Goal: Check status: Check status

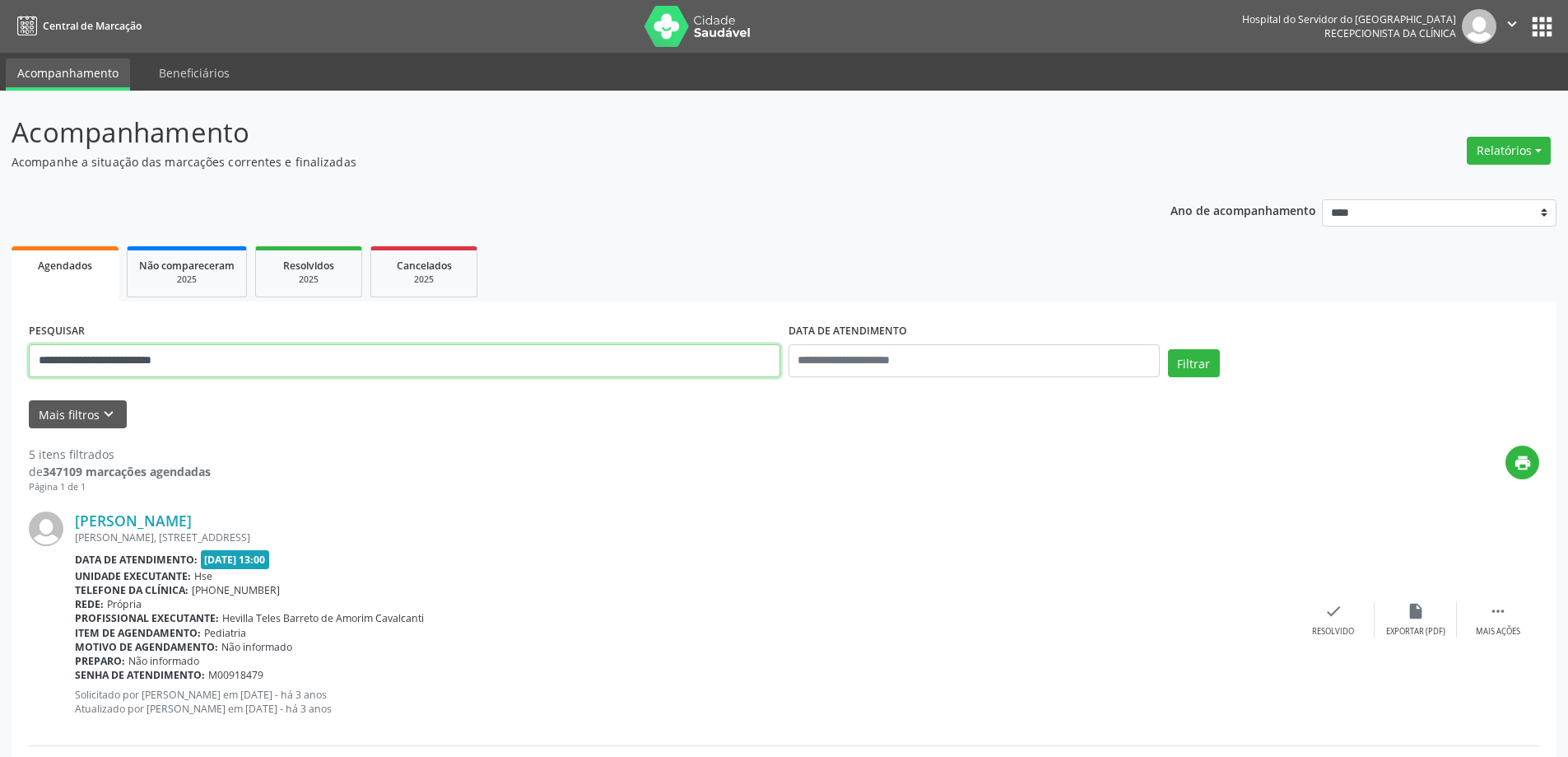
drag, startPoint x: 233, startPoint y: 361, endPoint x: 0, endPoint y: 390, distance: 234.8
type input "**********"
click at [1168, 349] on button "Filtrar" at bounding box center [1194, 363] width 52 height 28
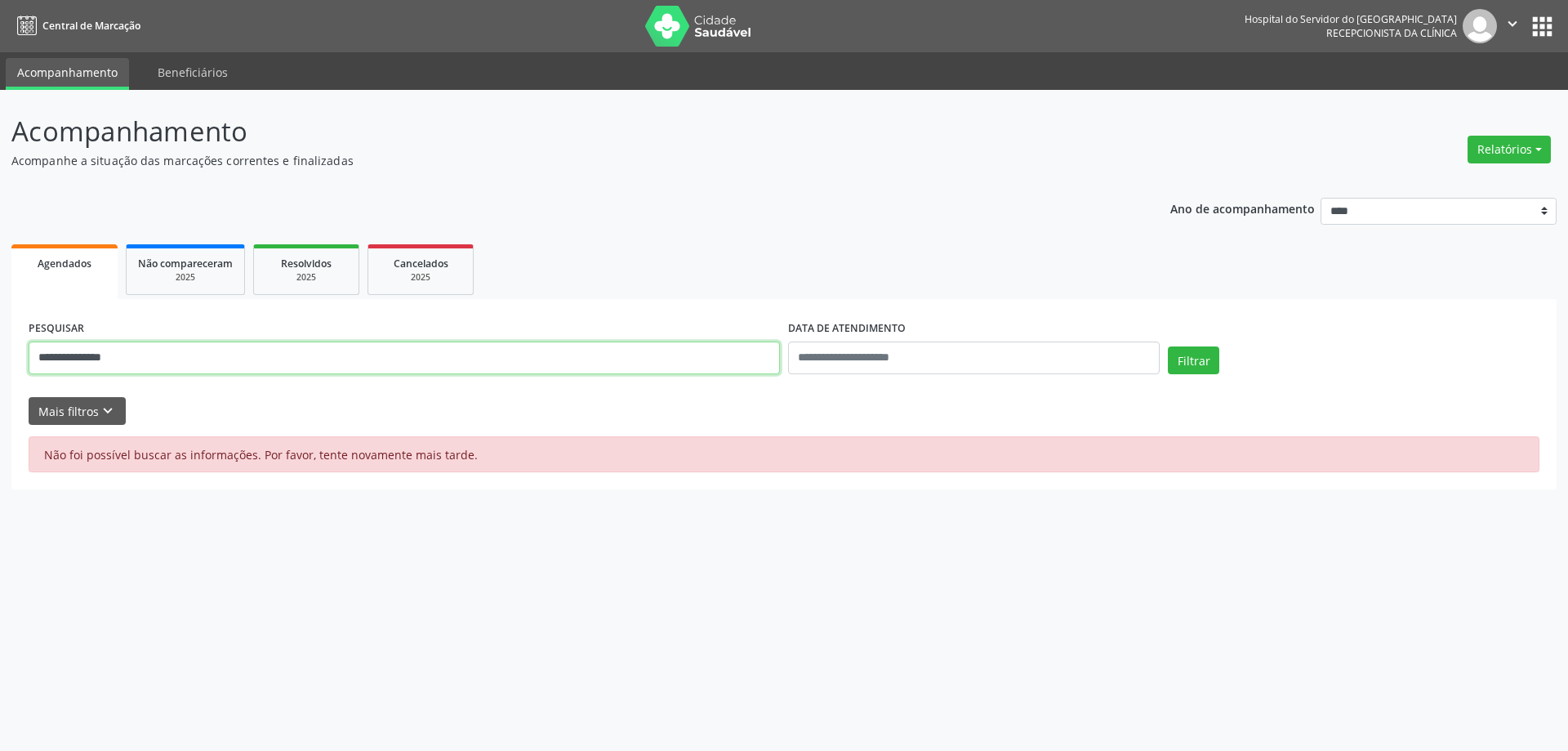
click at [153, 361] on input "**********" at bounding box center [404, 358] width 751 height 33
click at [1468, 151] on div "Relatórios Agendamentos Procedimentos realizados" at bounding box center [1508, 149] width 95 height 39
click at [1477, 150] on button "Relatórios" at bounding box center [1508, 150] width 83 height 28
click at [1455, 188] on link "Agendamentos" at bounding box center [1464, 184] width 175 height 23
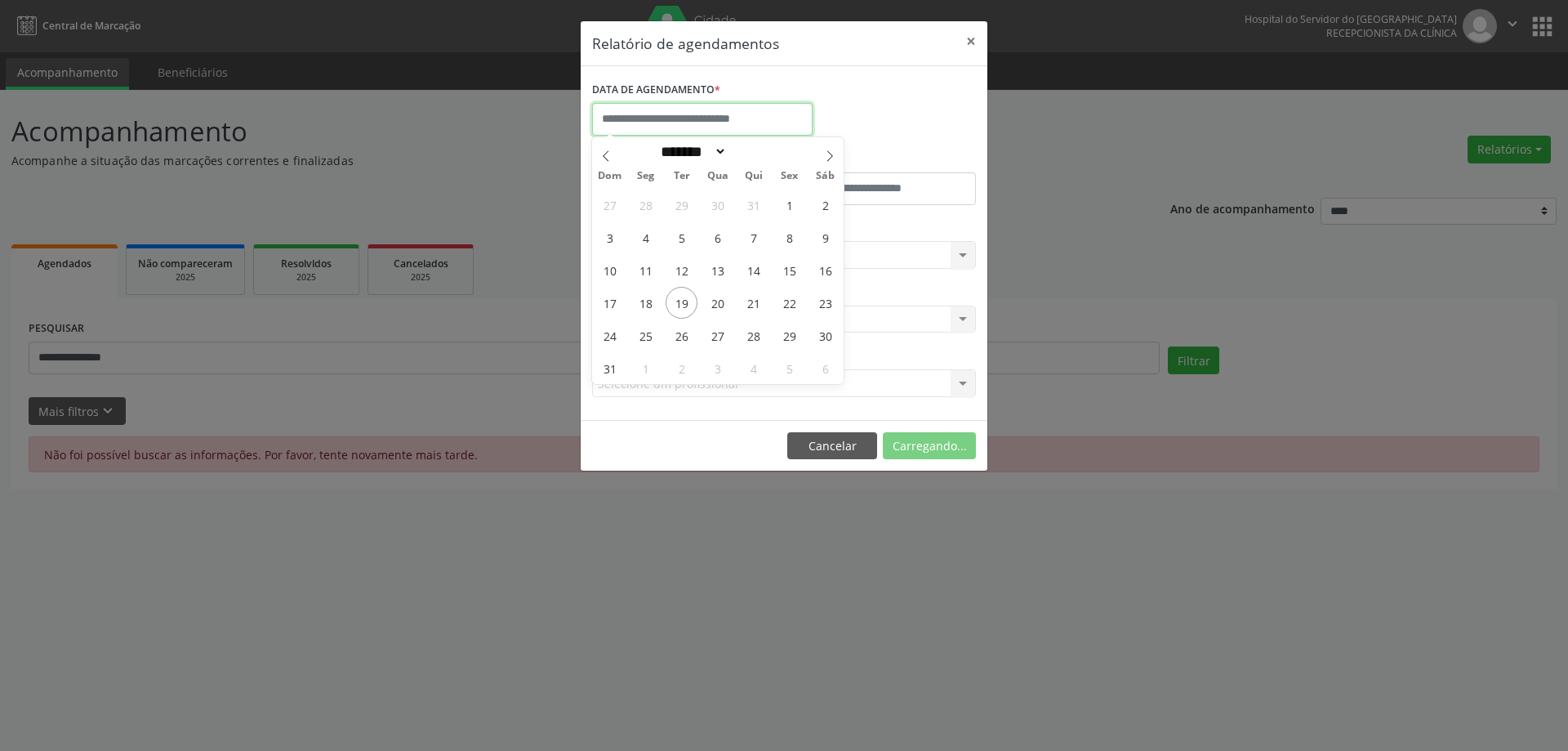
click at [668, 124] on input "text" at bounding box center [702, 119] width 221 height 33
click at [685, 302] on span "19" at bounding box center [681, 303] width 32 height 32
type input "**********"
click at [685, 302] on span "19" at bounding box center [681, 303] width 32 height 32
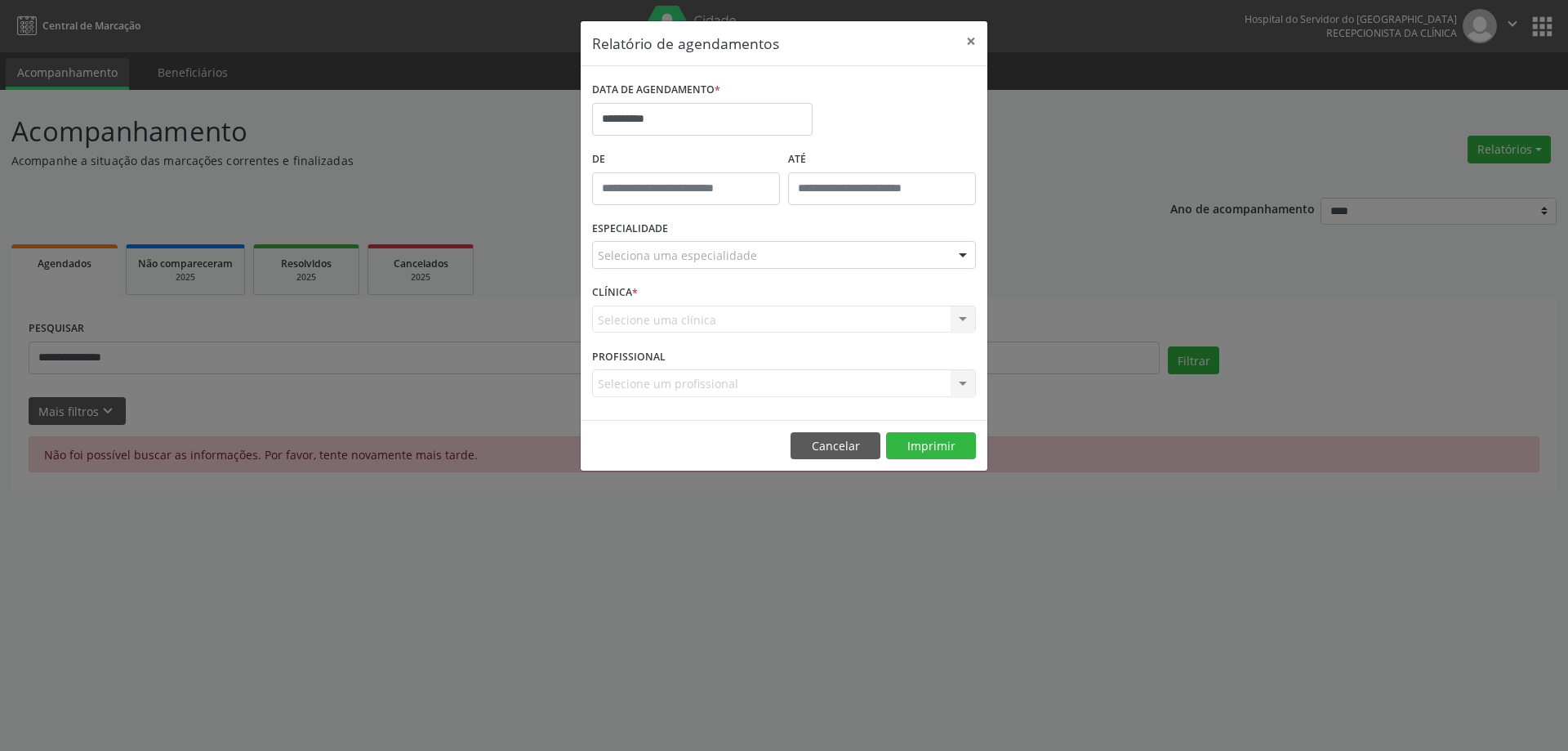
click at [685, 302] on div "CLÍNICA * Selecione uma clínica Nenhum resultado encontrado para: " " Não há ne…" at bounding box center [784, 312] width 392 height 64
click at [837, 251] on div at bounding box center [784, 255] width 384 height 28
click at [813, 252] on input "text" at bounding box center [770, 263] width 345 height 33
click at [732, 251] on input "text" at bounding box center [770, 263] width 345 height 33
click at [930, 252] on input "text" at bounding box center [770, 263] width 345 height 33
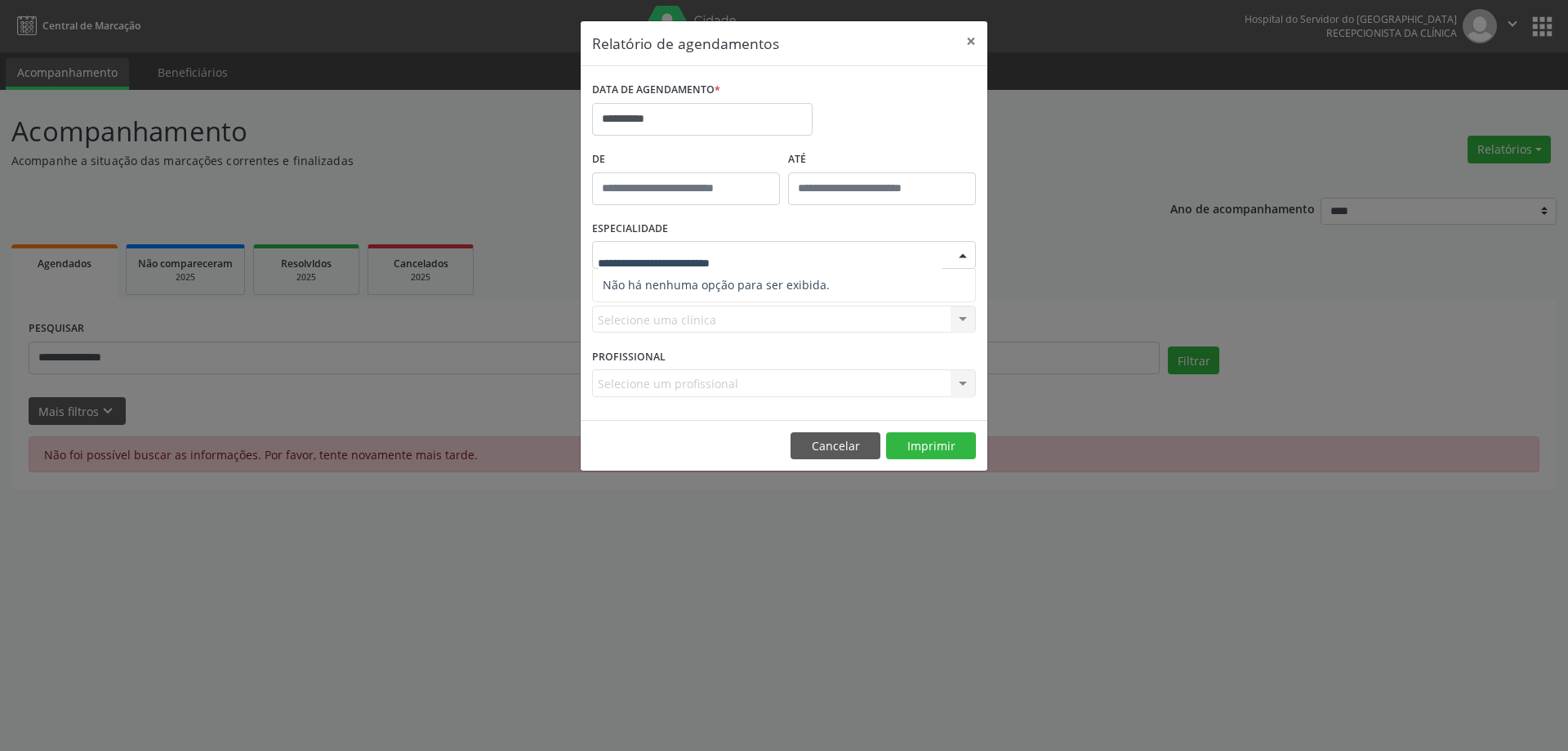
click at [692, 250] on input "text" at bounding box center [770, 263] width 345 height 33
click at [976, 39] on button "×" at bounding box center [971, 41] width 33 height 40
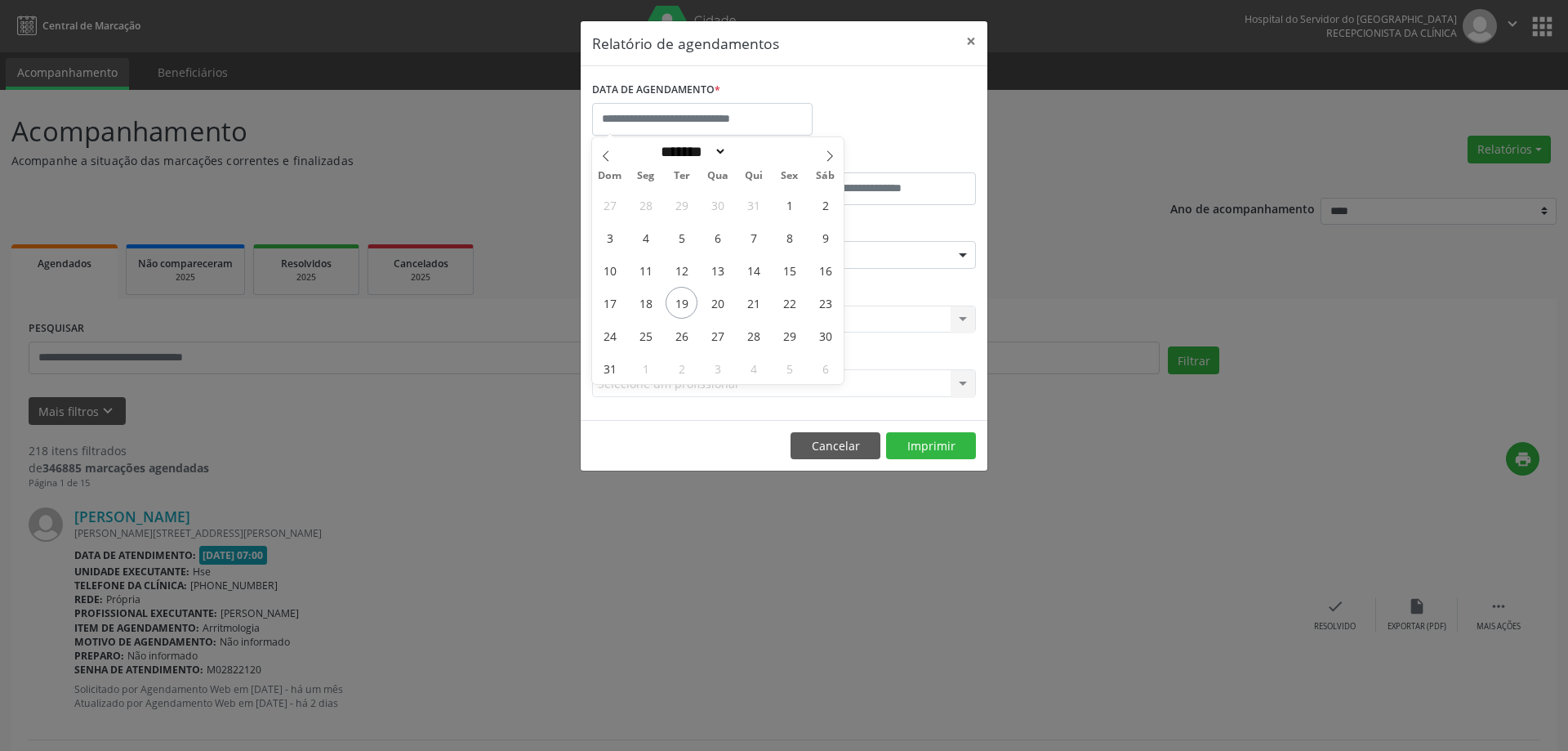
select select "*"
click at [683, 304] on span "19" at bounding box center [681, 303] width 32 height 32
type input "**********"
click at [683, 304] on span "19" at bounding box center [681, 303] width 32 height 32
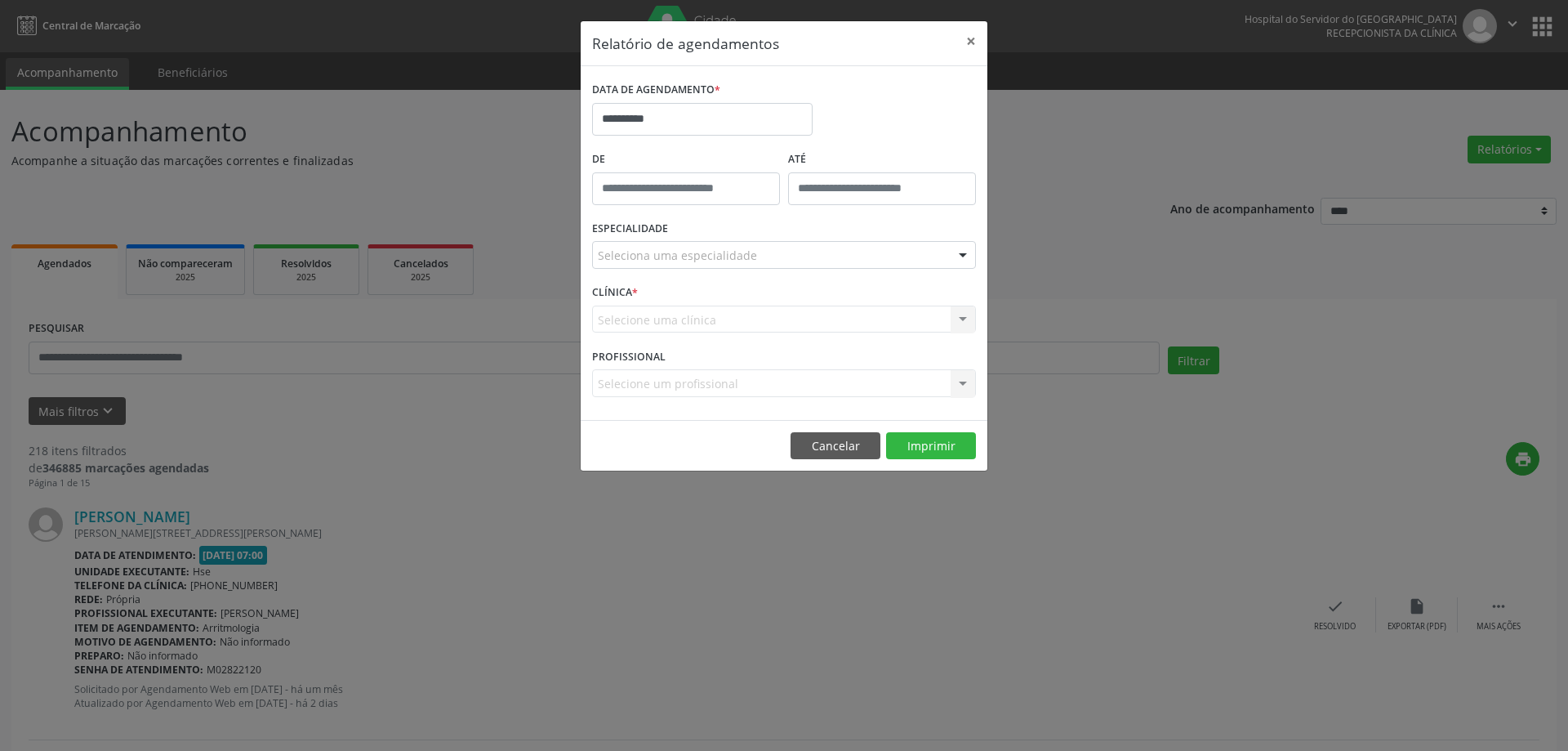
click at [707, 265] on div "Seleciona uma especialidade" at bounding box center [784, 255] width 384 height 28
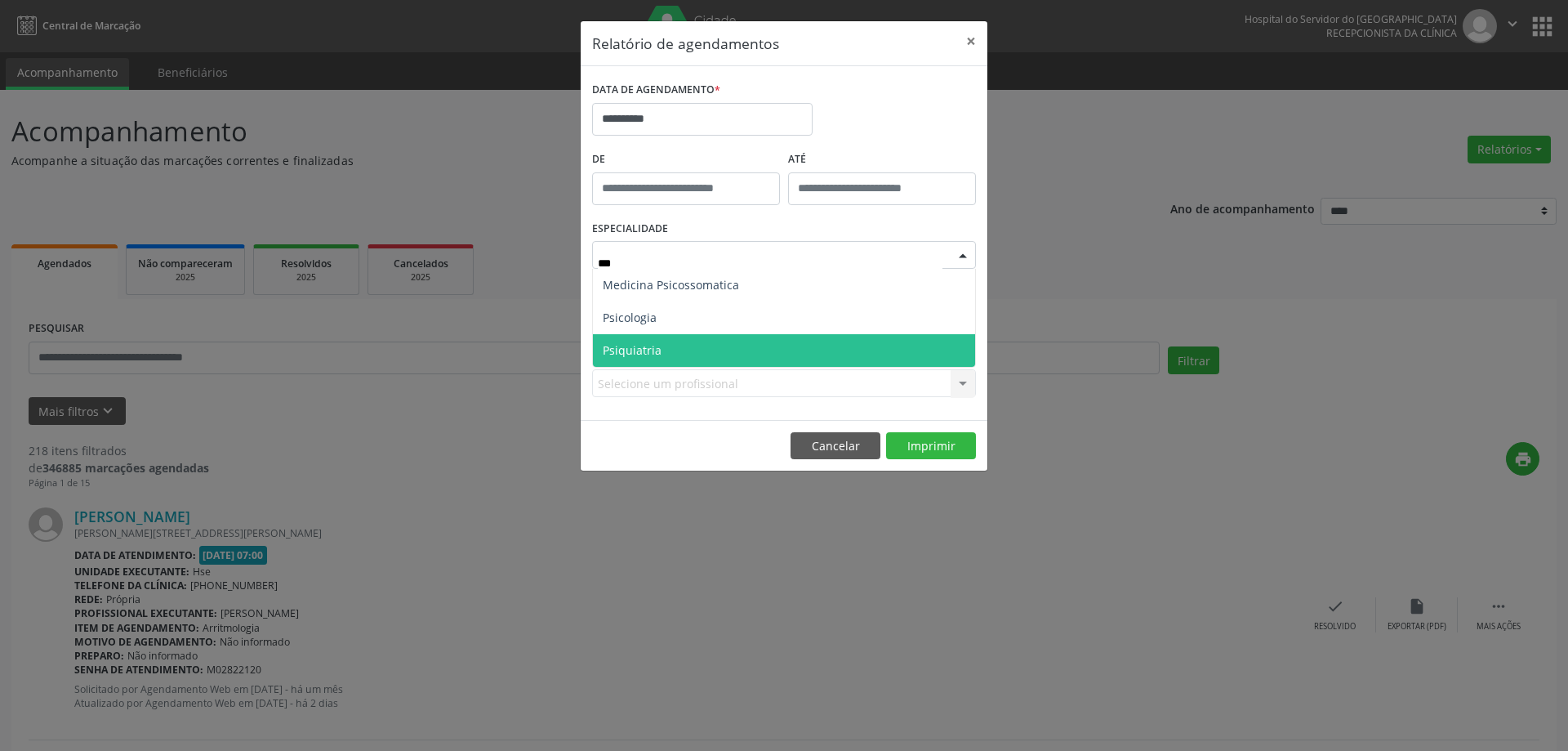
click at [682, 350] on span "Psiquiatria" at bounding box center [784, 351] width 382 height 33
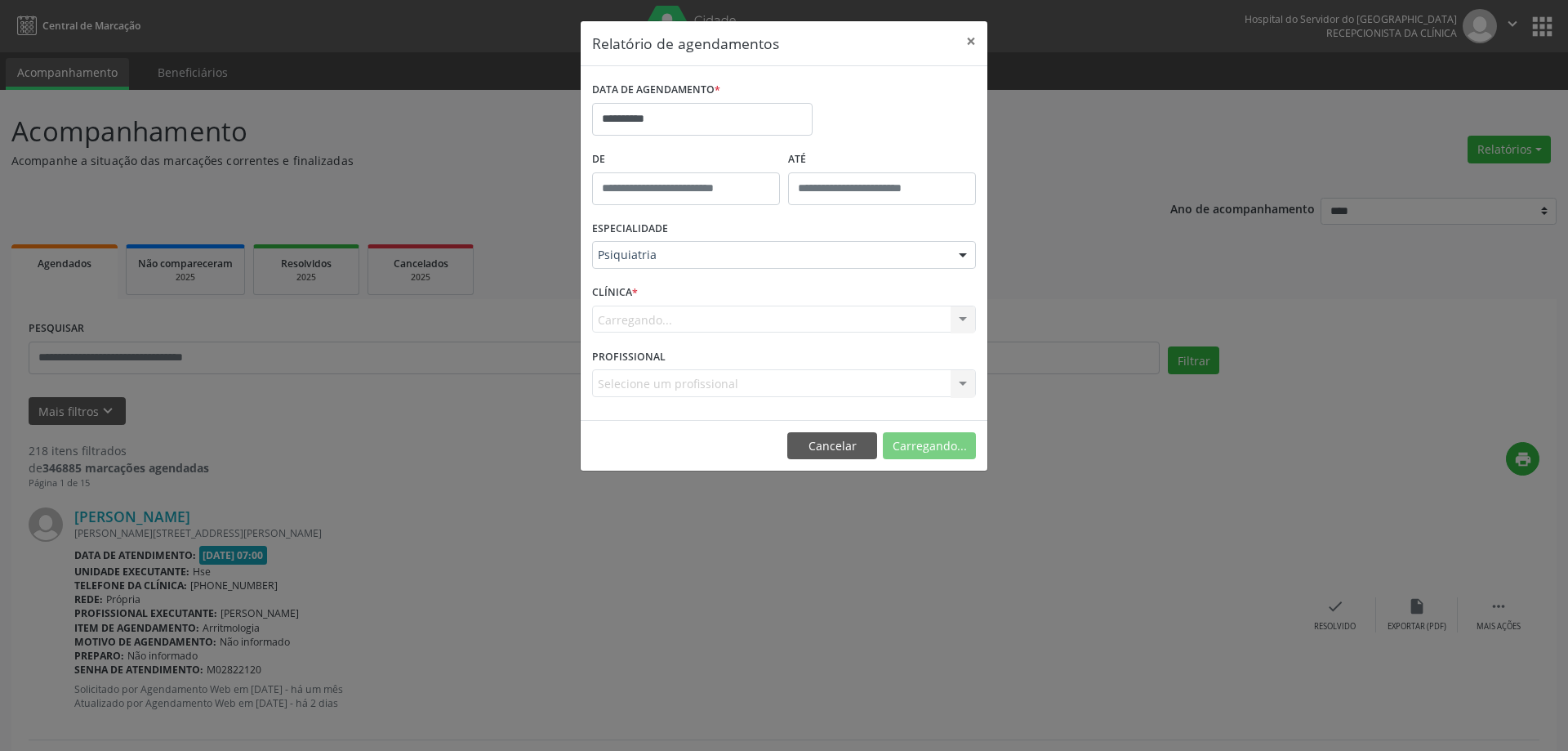
click at [694, 312] on div "Carregando... Nenhum resultado encontrado para: " " Não há nenhuma opção para s…" at bounding box center [784, 319] width 384 height 28
click at [696, 318] on div "Carregando... Nenhum resultado encontrado para: " " Não há nenhuma opção para s…" at bounding box center [784, 319] width 384 height 28
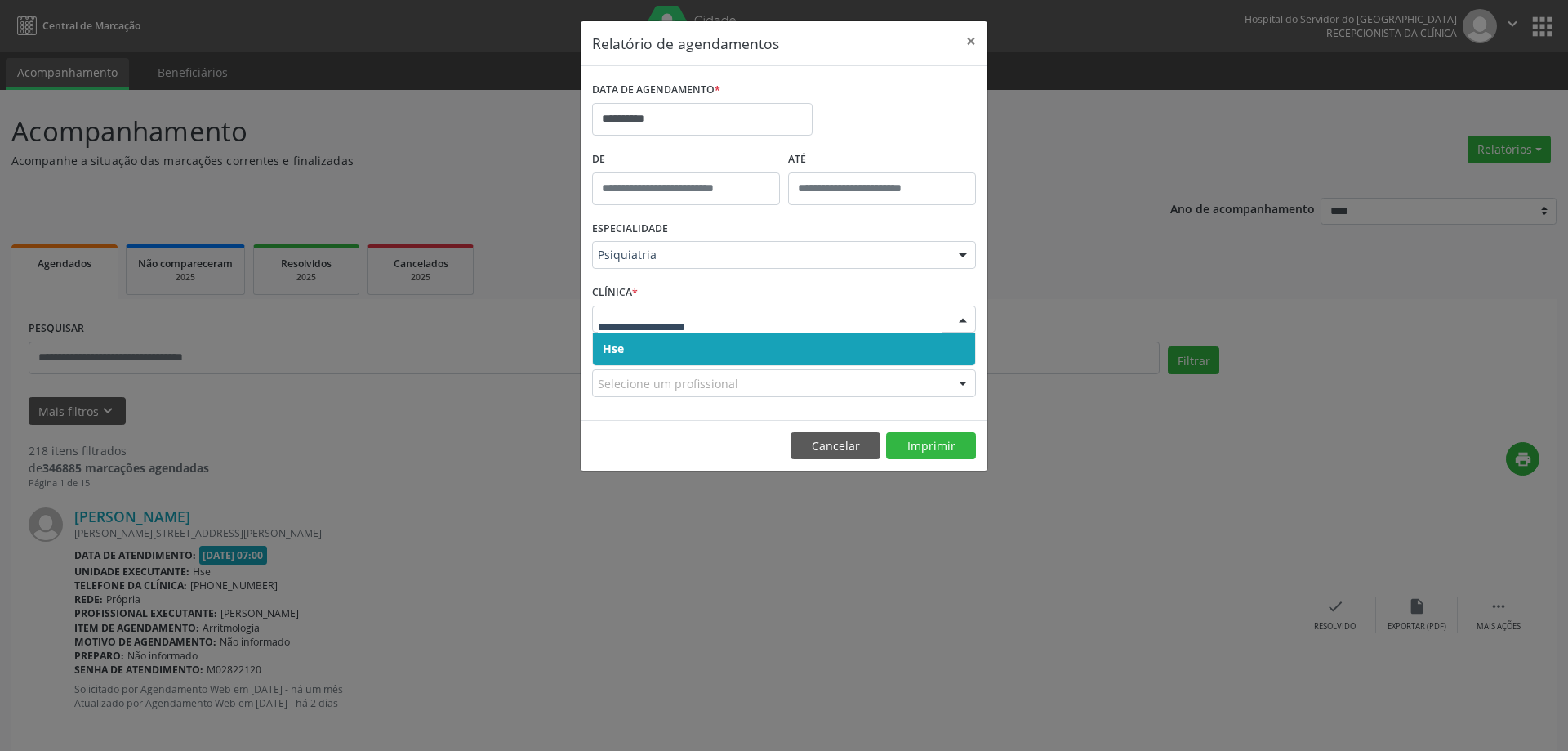
click at [723, 345] on span "Hse" at bounding box center [784, 349] width 382 height 33
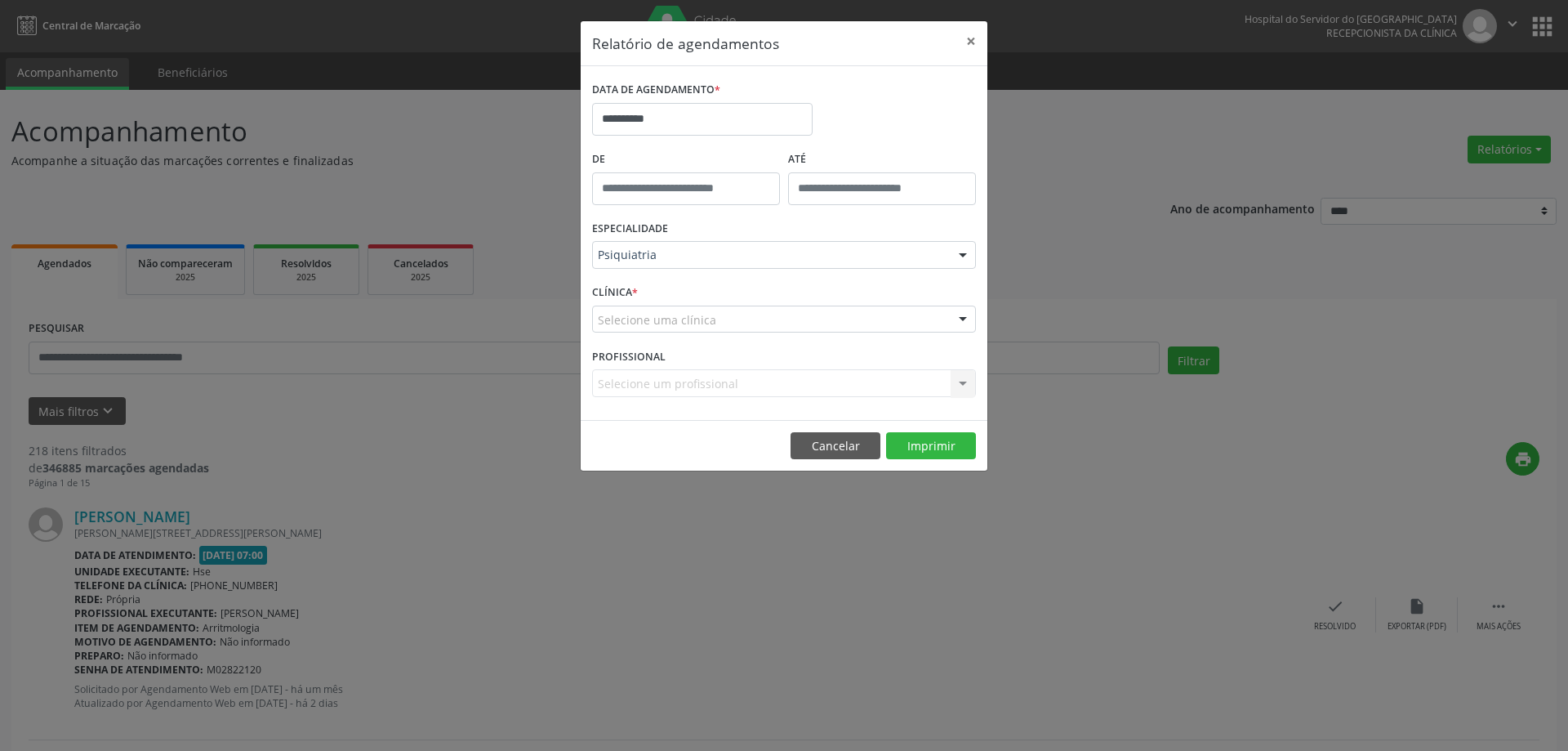
click at [723, 318] on div "Selecione uma clínica" at bounding box center [784, 319] width 384 height 28
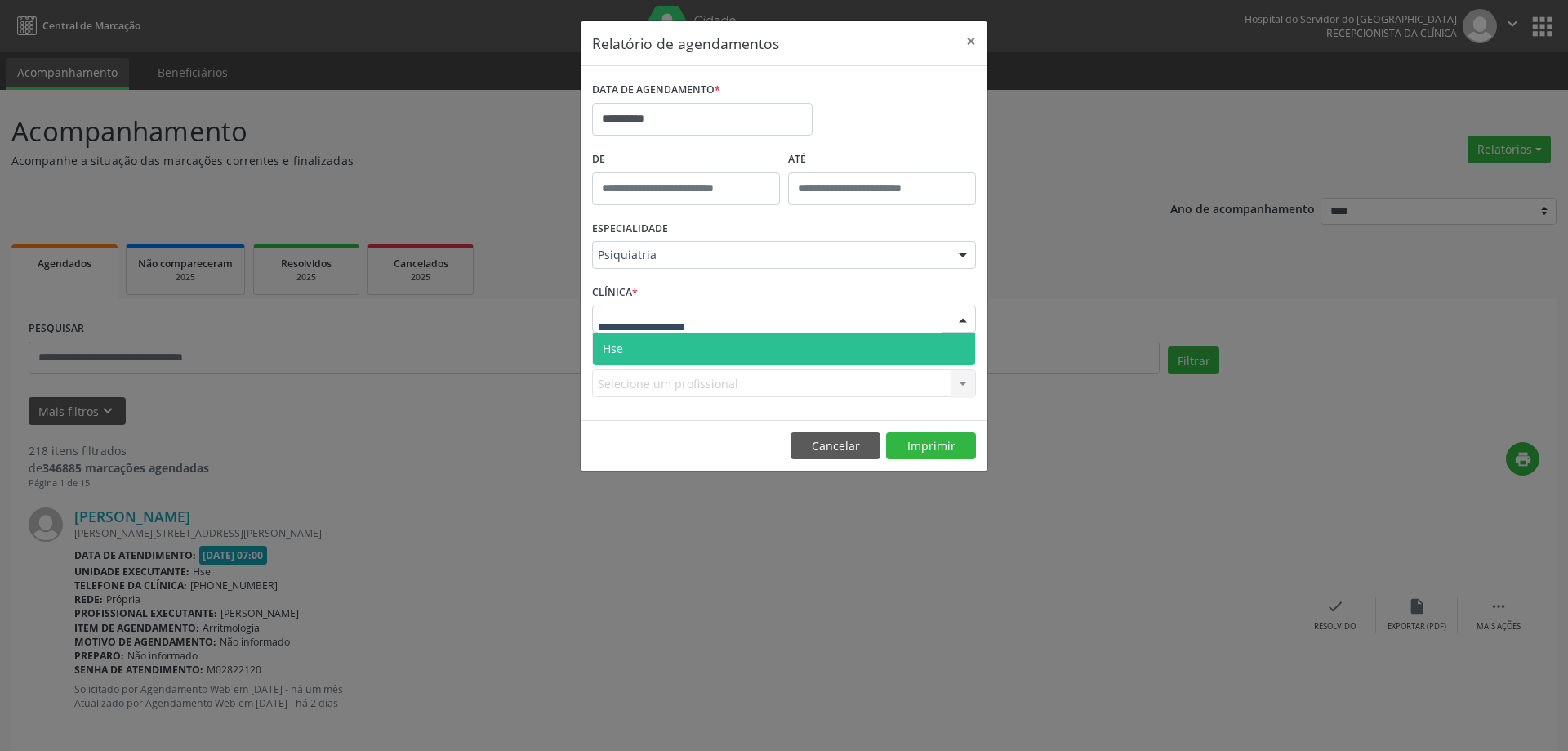
click at [721, 338] on span "Hse" at bounding box center [784, 349] width 382 height 33
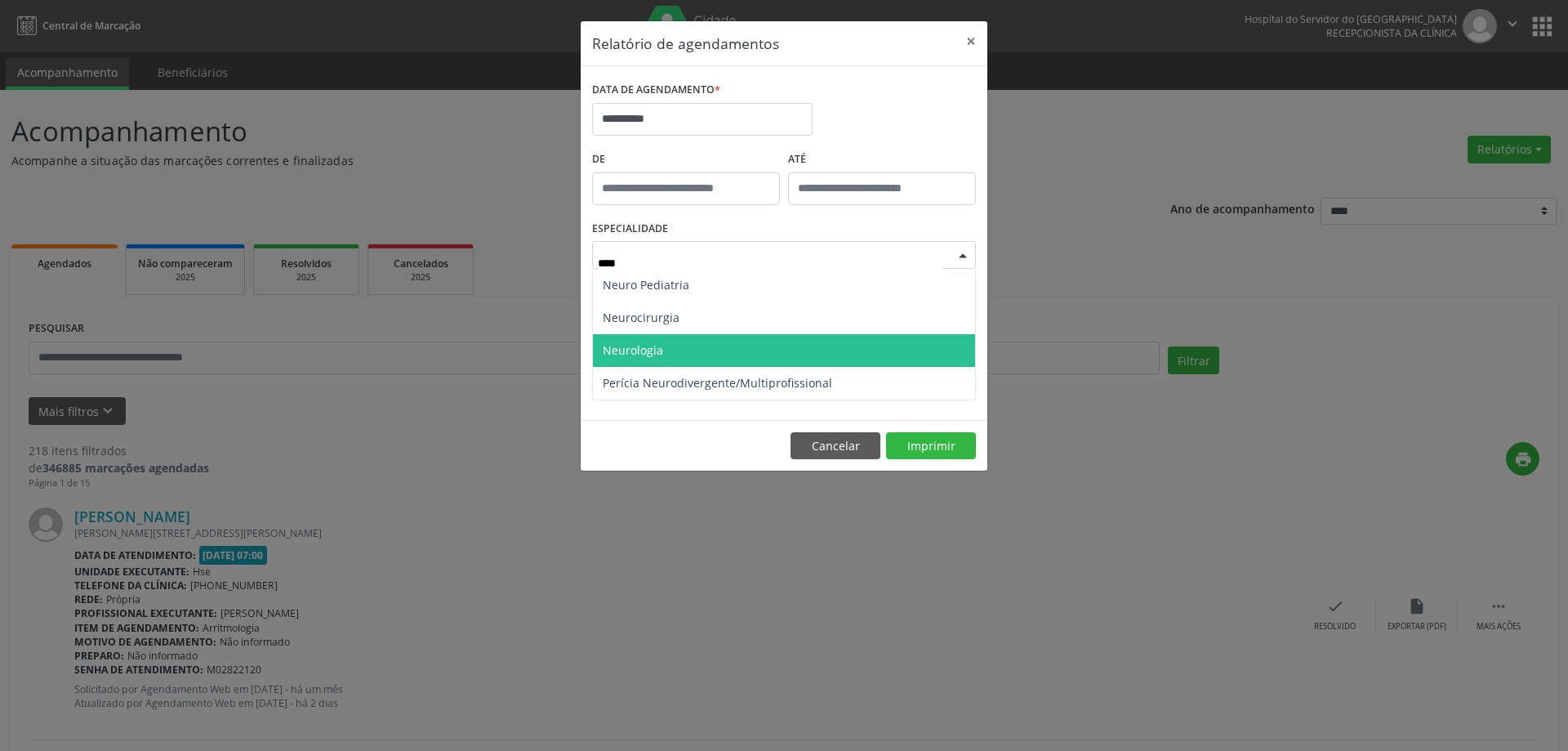
type input "*****"
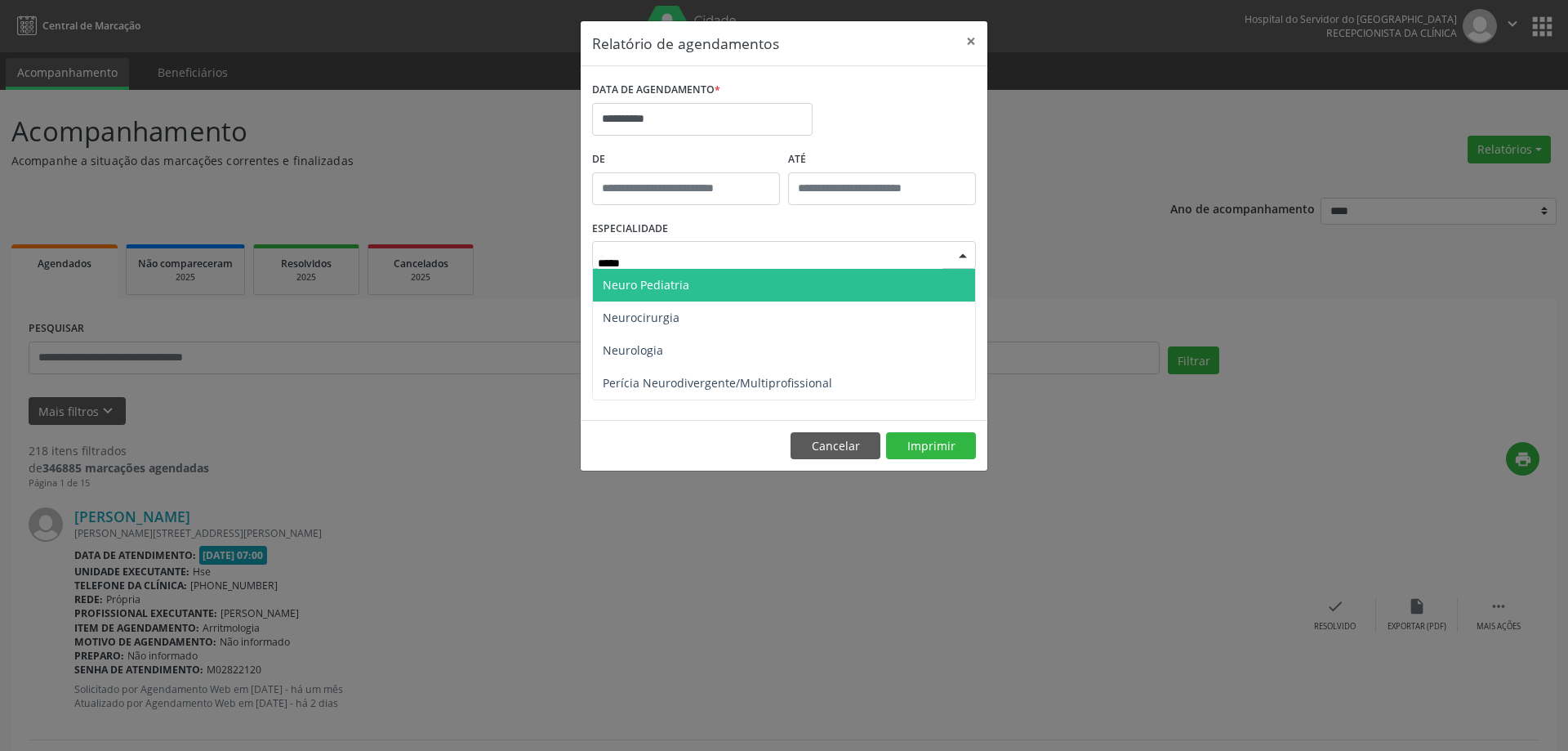
click at [672, 284] on span "Neuro Pediatria" at bounding box center [646, 285] width 87 height 16
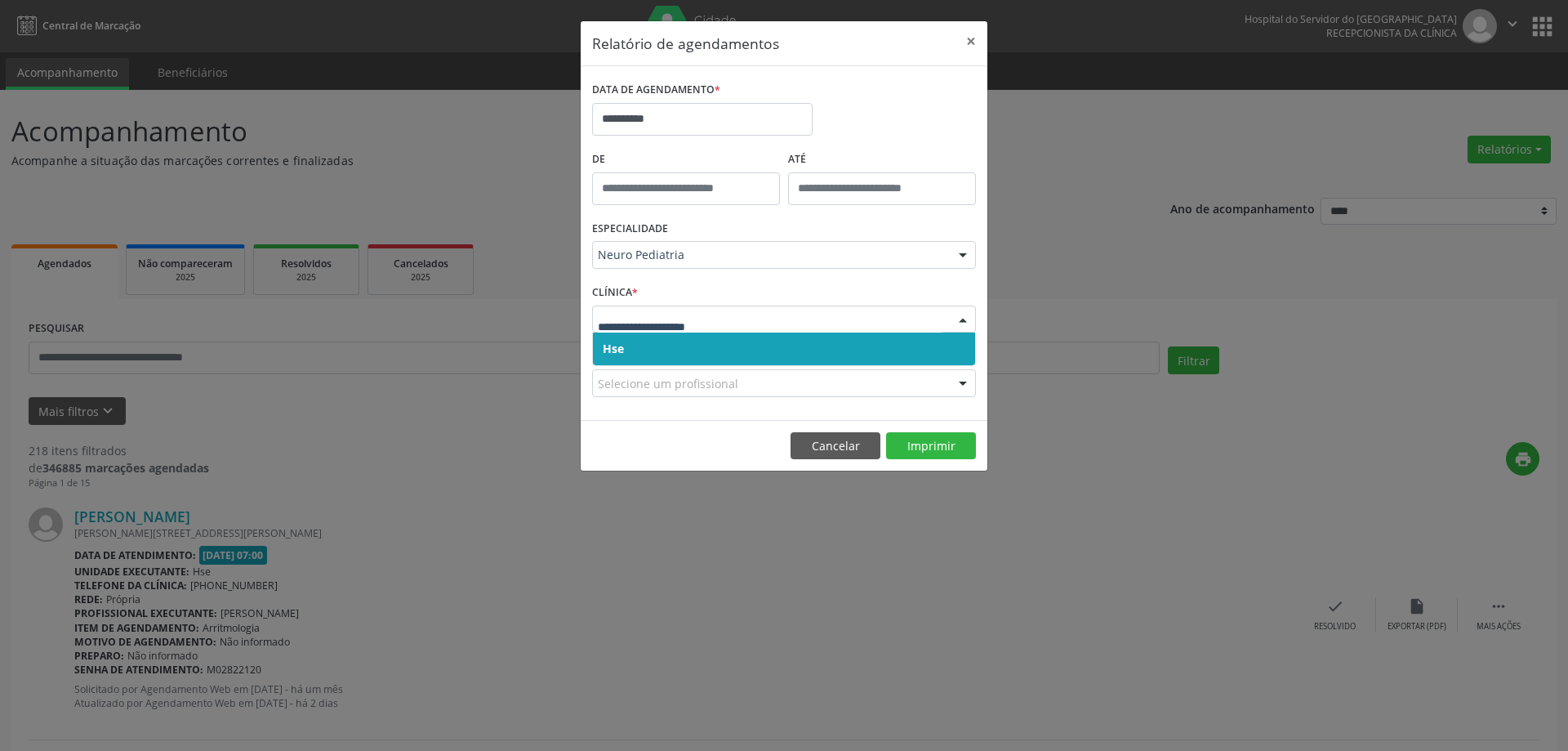
drag, startPoint x: 704, startPoint y: 345, endPoint x: 712, endPoint y: 340, distance: 9.4
click at [704, 346] on span "Hse" at bounding box center [784, 349] width 382 height 33
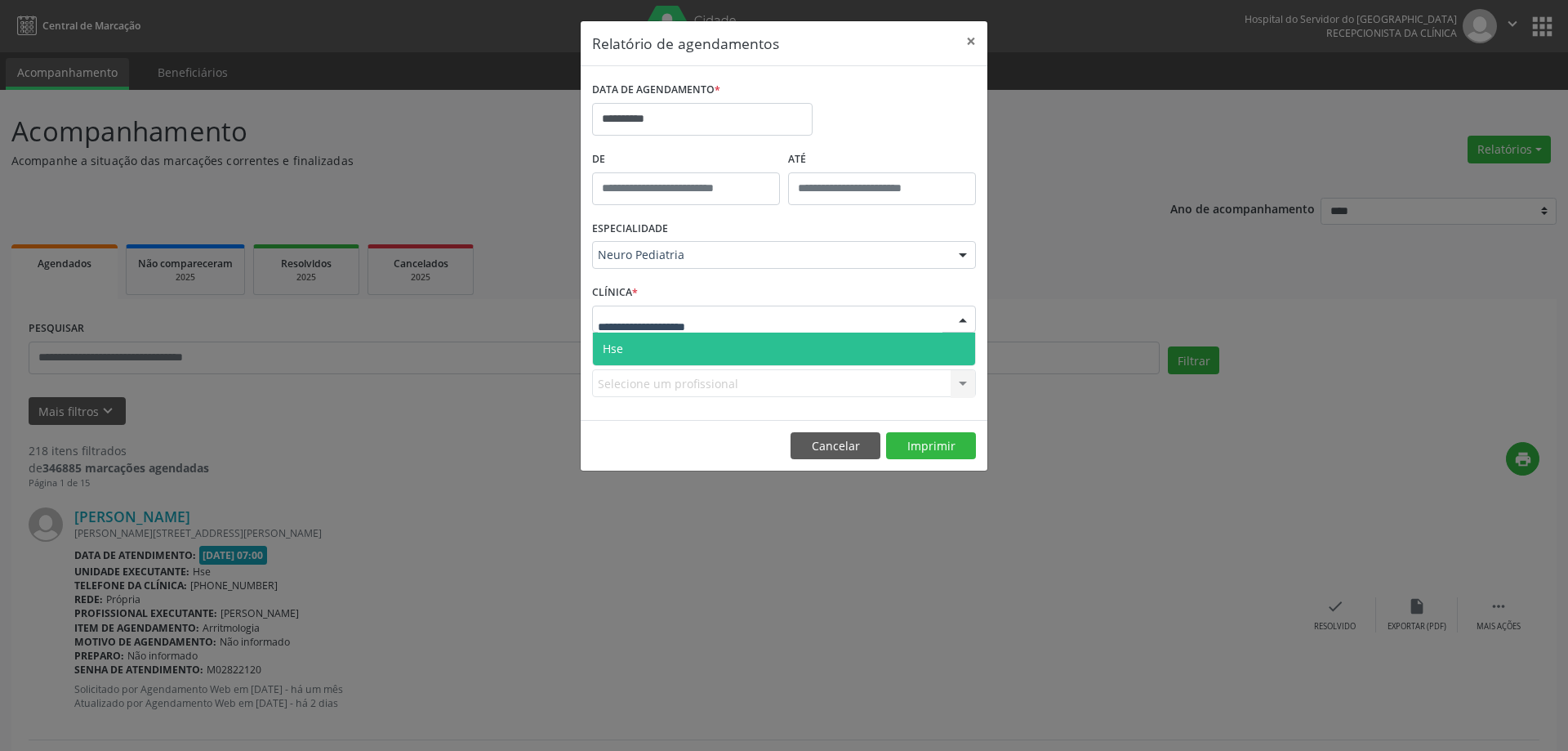
click at [732, 321] on div at bounding box center [784, 319] width 384 height 28
click at [717, 345] on span "Hse" at bounding box center [784, 349] width 382 height 33
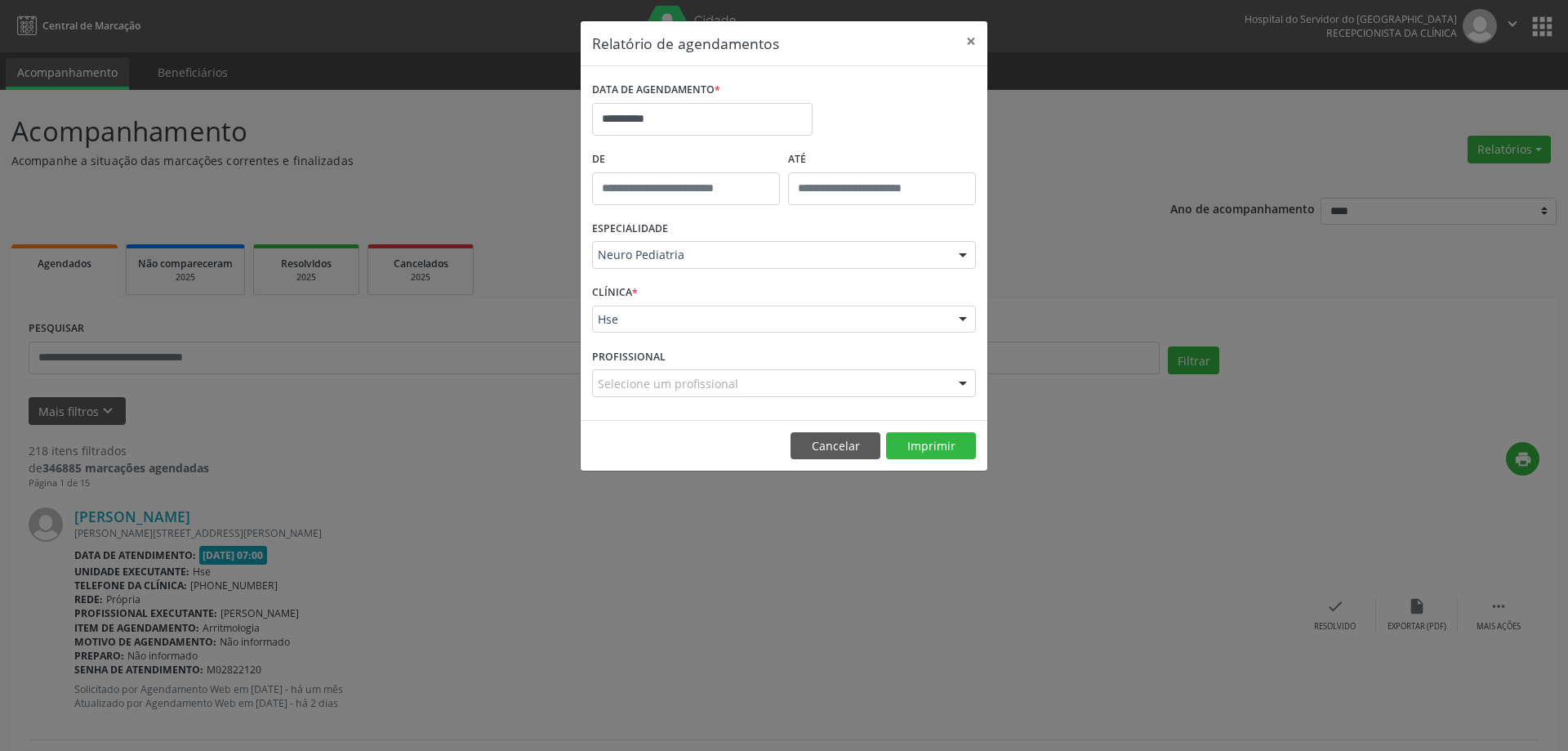
click at [774, 388] on div "Selecione um profissional" at bounding box center [784, 384] width 384 height 28
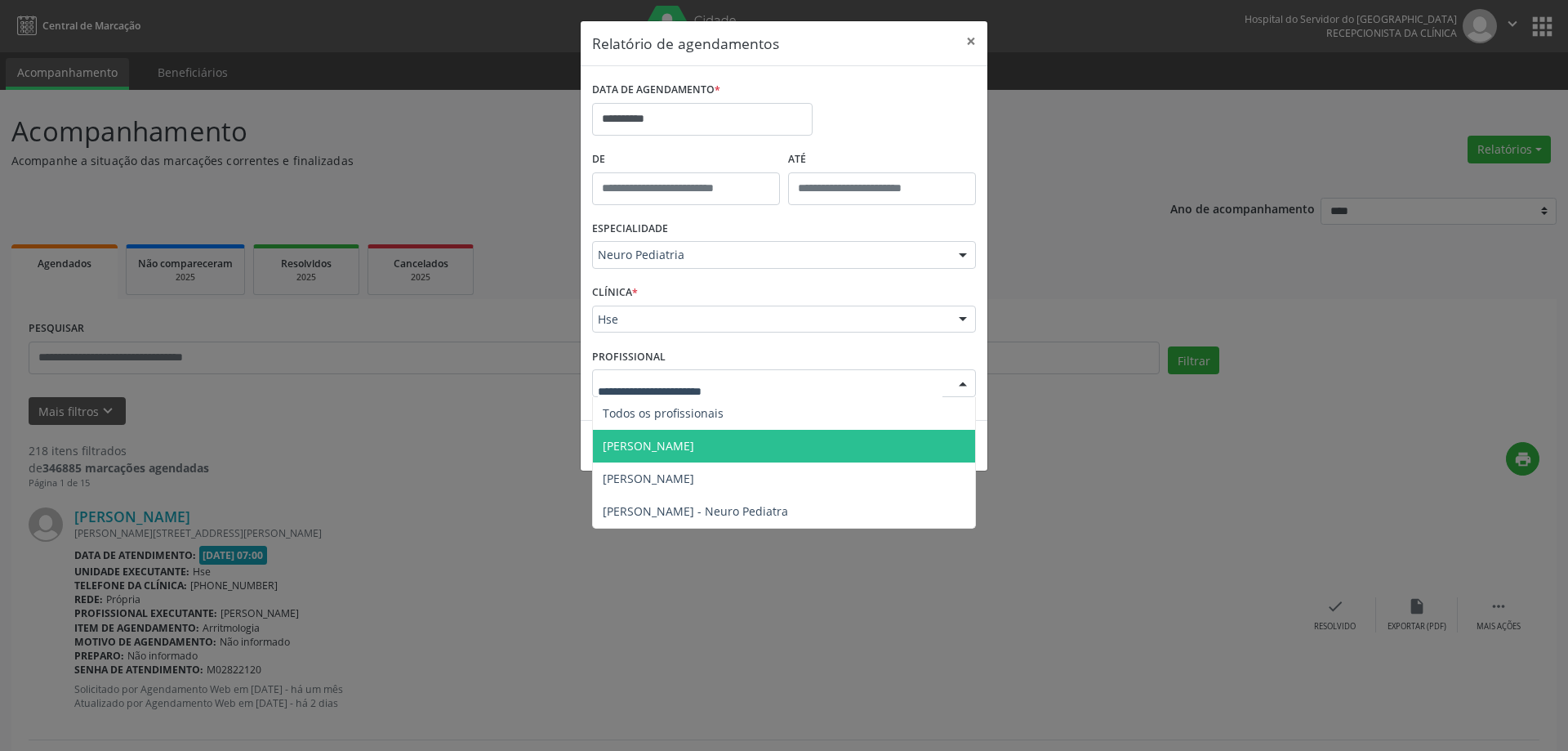
click at [733, 442] on span "Daniel Alves de Oliveira" at bounding box center [784, 447] width 382 height 33
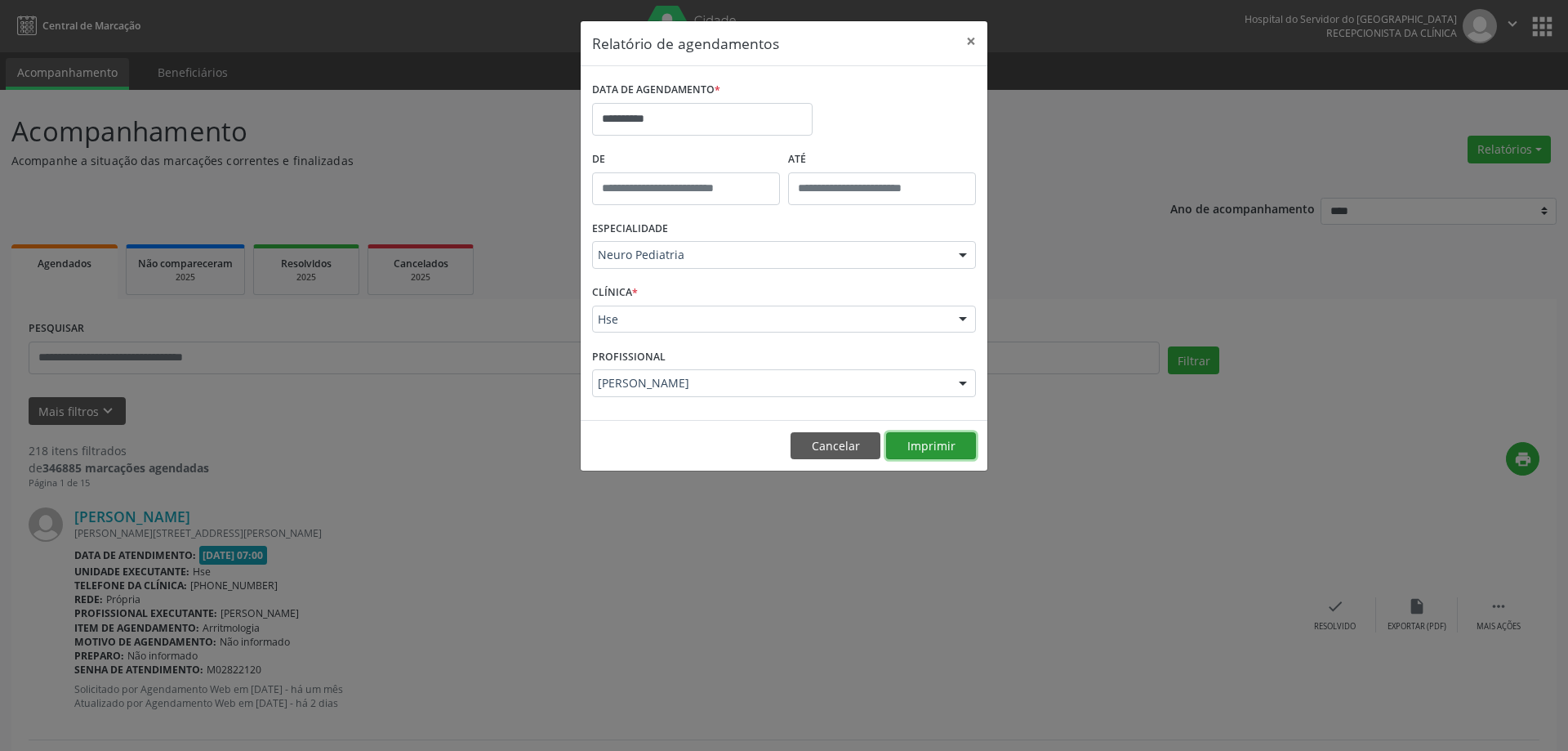
click at [921, 438] on button "Imprimir" at bounding box center [931, 447] width 90 height 28
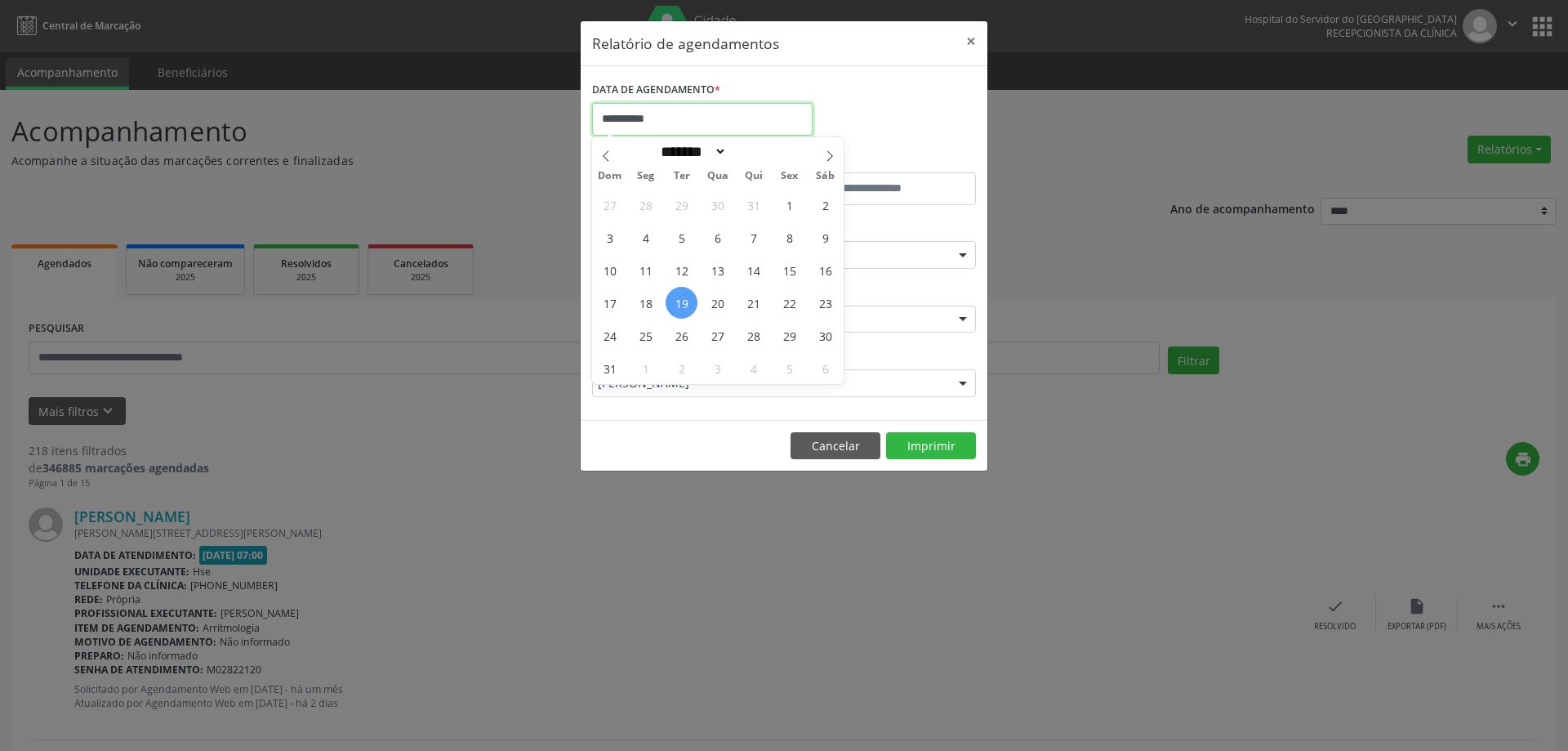
click at [732, 107] on input "**********" at bounding box center [702, 119] width 221 height 33
click at [716, 304] on span "20" at bounding box center [717, 303] width 32 height 32
type input "**********"
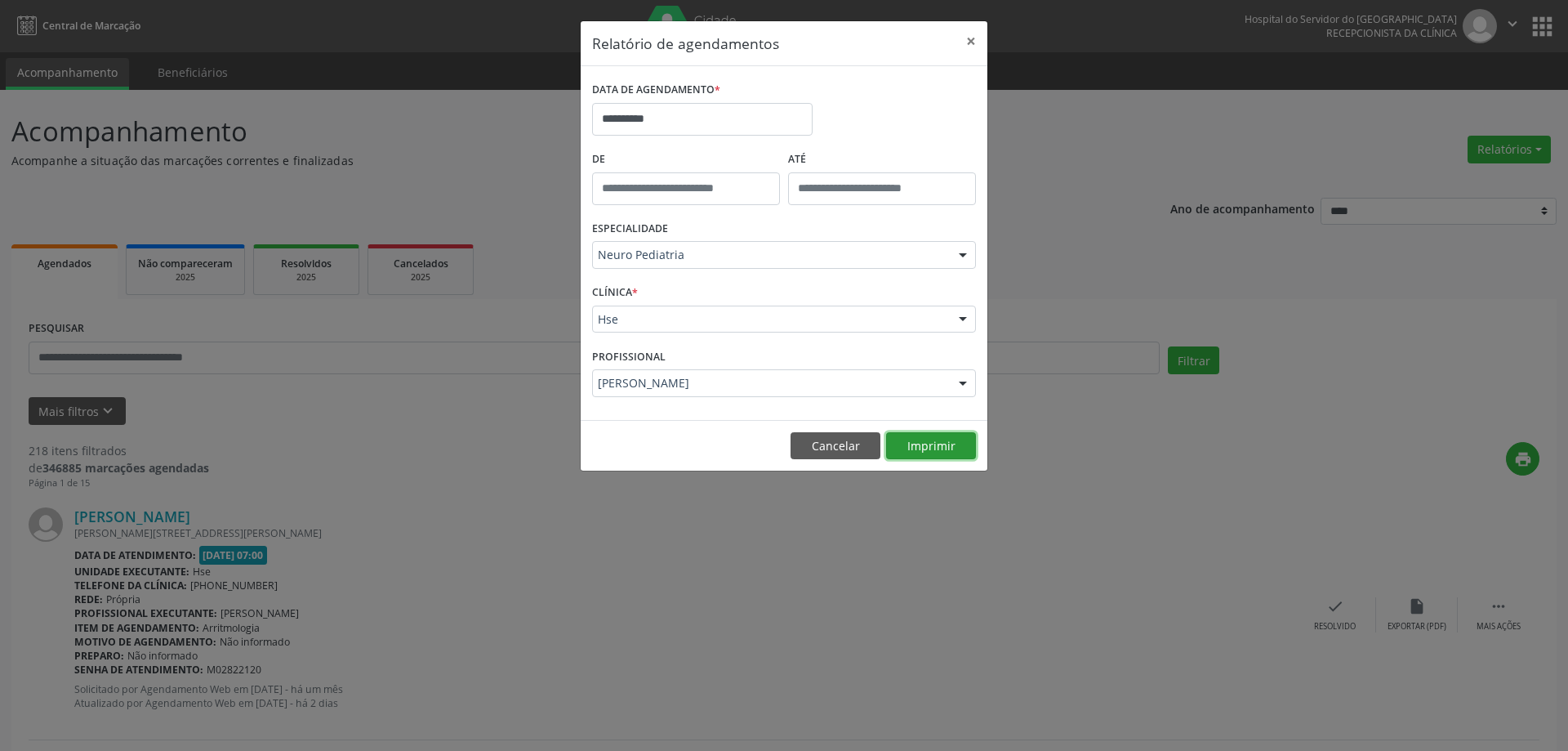
click at [937, 443] on button "Imprimir" at bounding box center [931, 447] width 90 height 28
